Goal: Task Accomplishment & Management: Complete application form

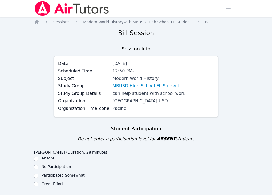
scroll to position [133, 0]
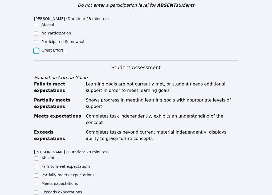
click at [34, 53] on input "Great Effort!" at bounding box center [36, 51] width 4 height 4
checkbox input "true"
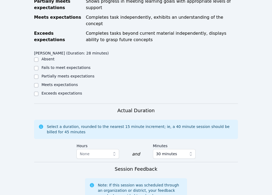
scroll to position [233, 0]
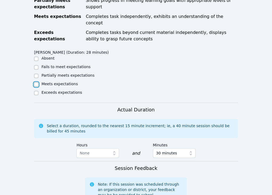
click at [36, 86] on input "Meets expectations" at bounding box center [36, 84] width 4 height 4
checkbox input "true"
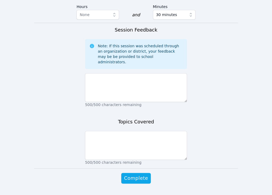
scroll to position [380, 0]
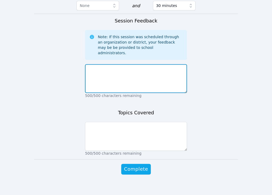
click at [138, 93] on textarea at bounding box center [136, 78] width 102 height 29
type textarea "Super hard working and focused."
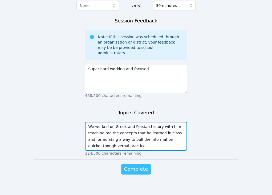
type textarea "We worked on Greek and Persian history with him teaching me the concepts that h…"
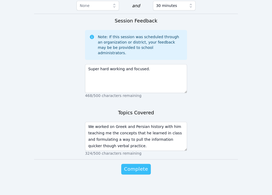
click at [140, 173] on span "Complete" at bounding box center [136, 168] width 24 height 7
